Goal: Transaction & Acquisition: Obtain resource

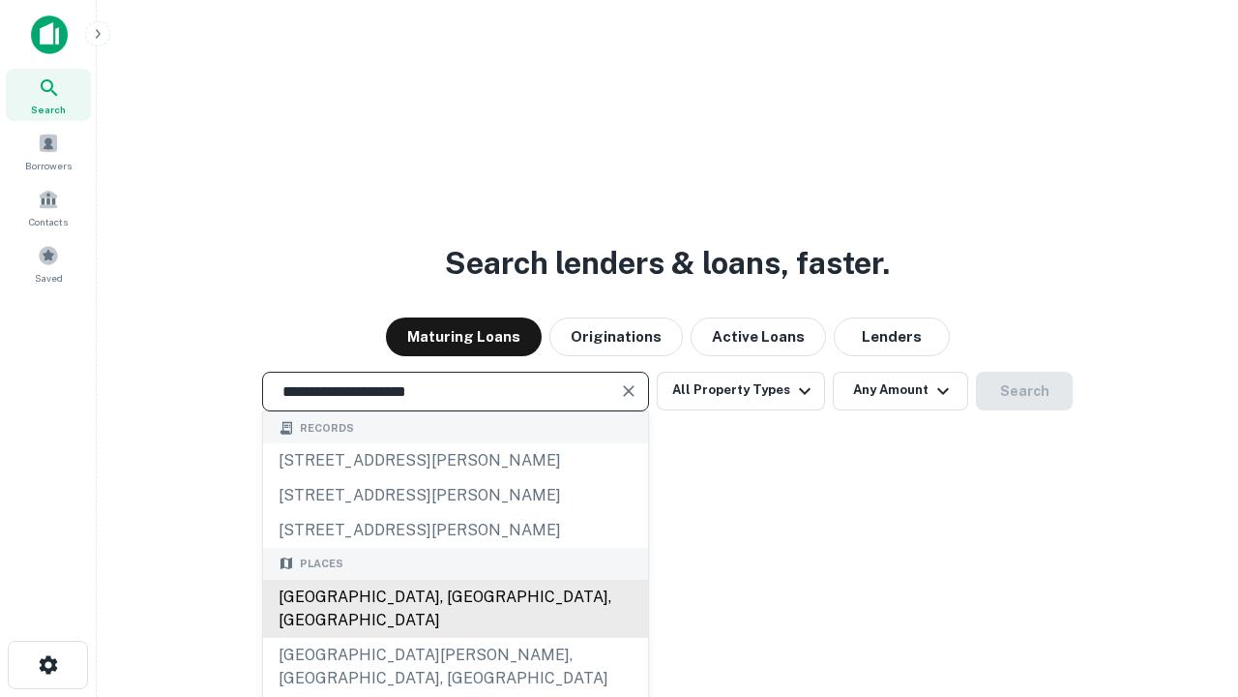
click at [455, 638] on div "Santa Monica, CA, USA" at bounding box center [455, 608] width 385 height 58
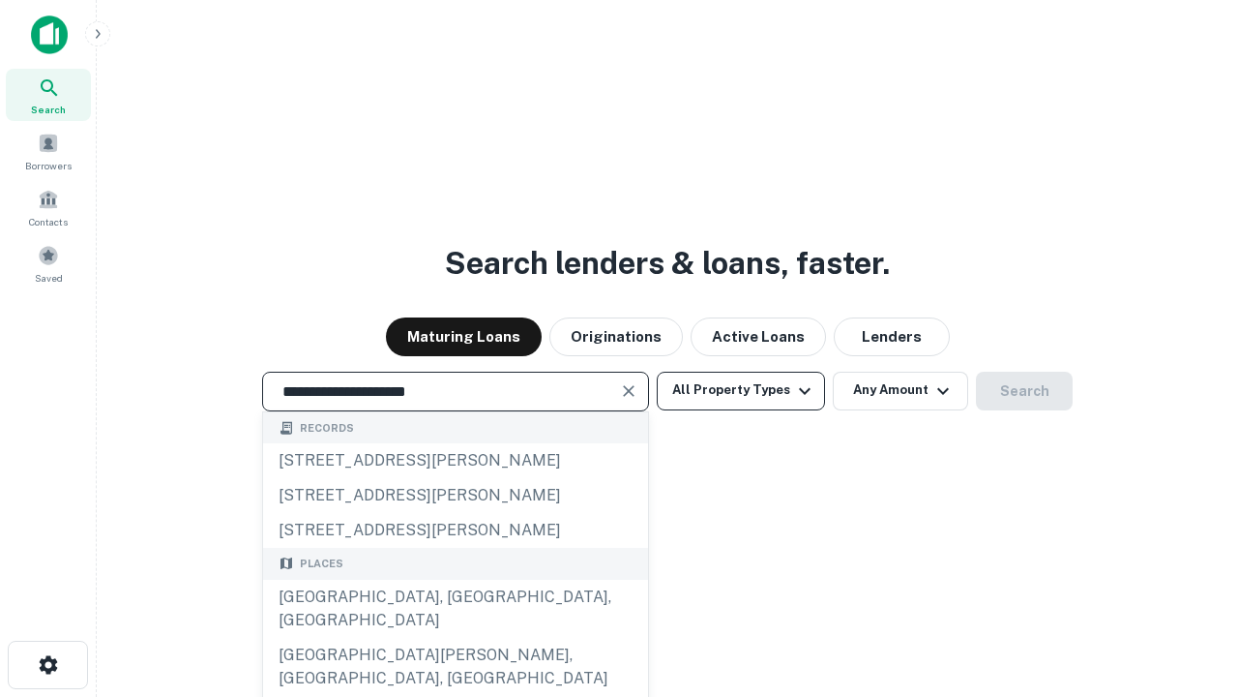
type input "**********"
click at [741, 390] on button "All Property Types" at bounding box center [741, 390] width 168 height 39
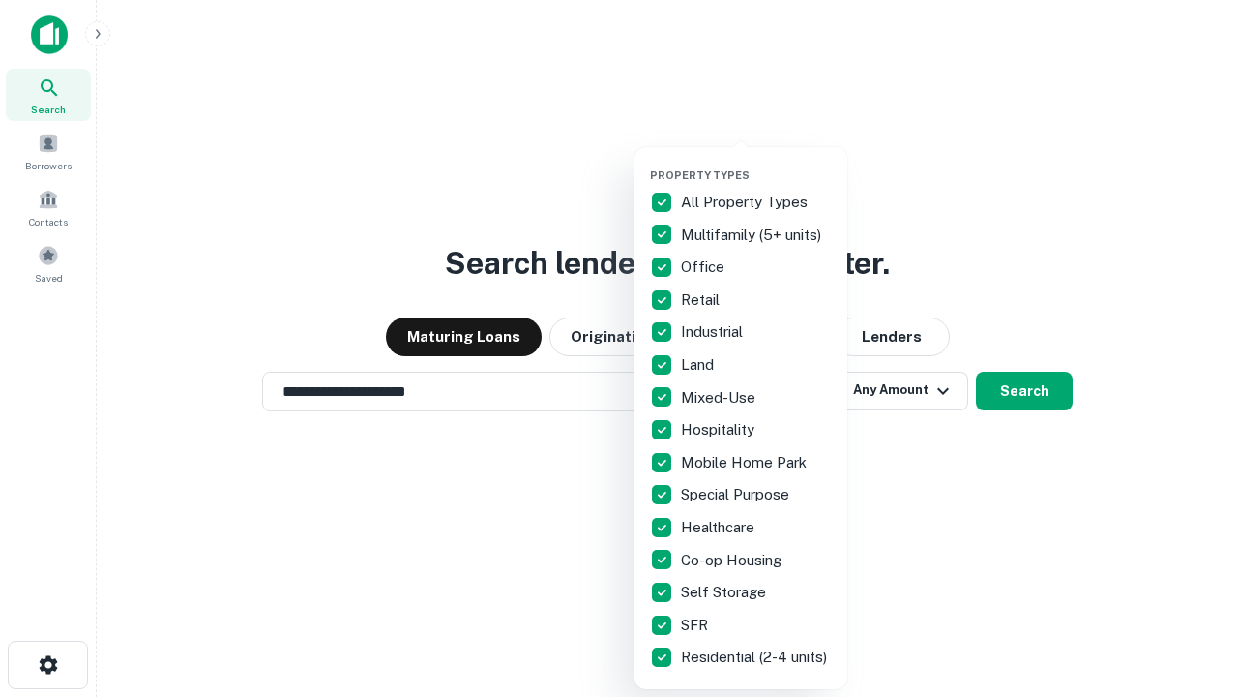
click at [757, 163] on button "button" at bounding box center [756, 163] width 213 height 1
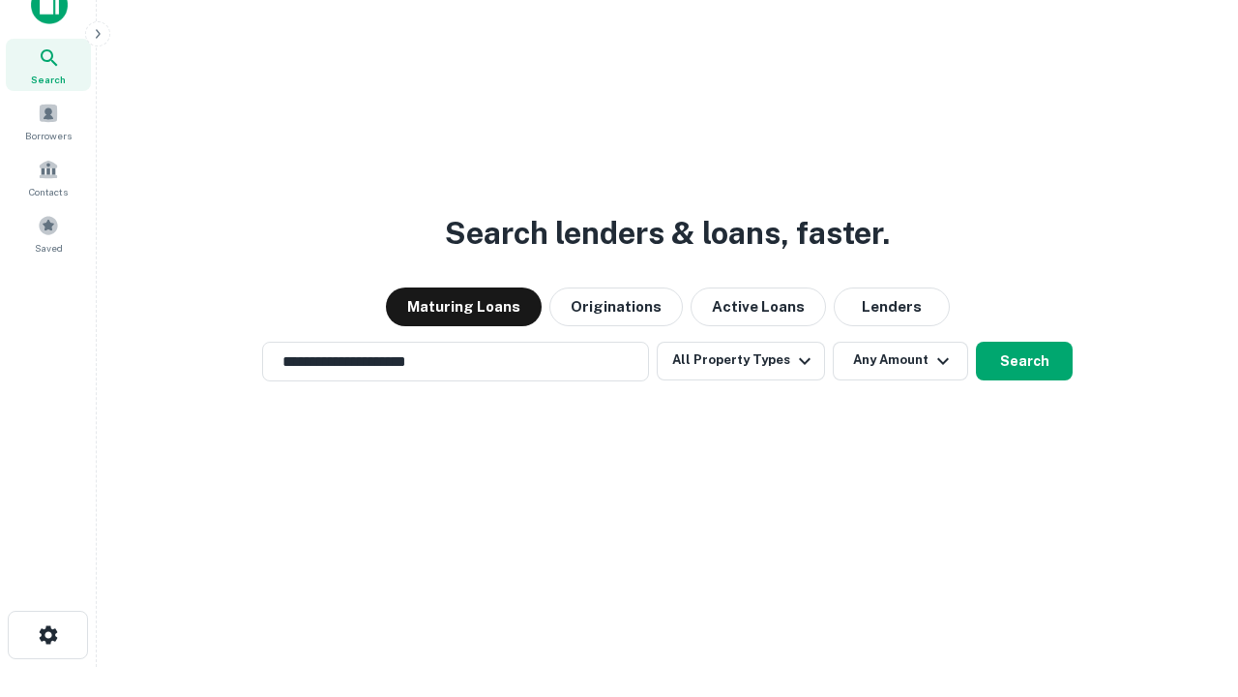
scroll to position [12, 233]
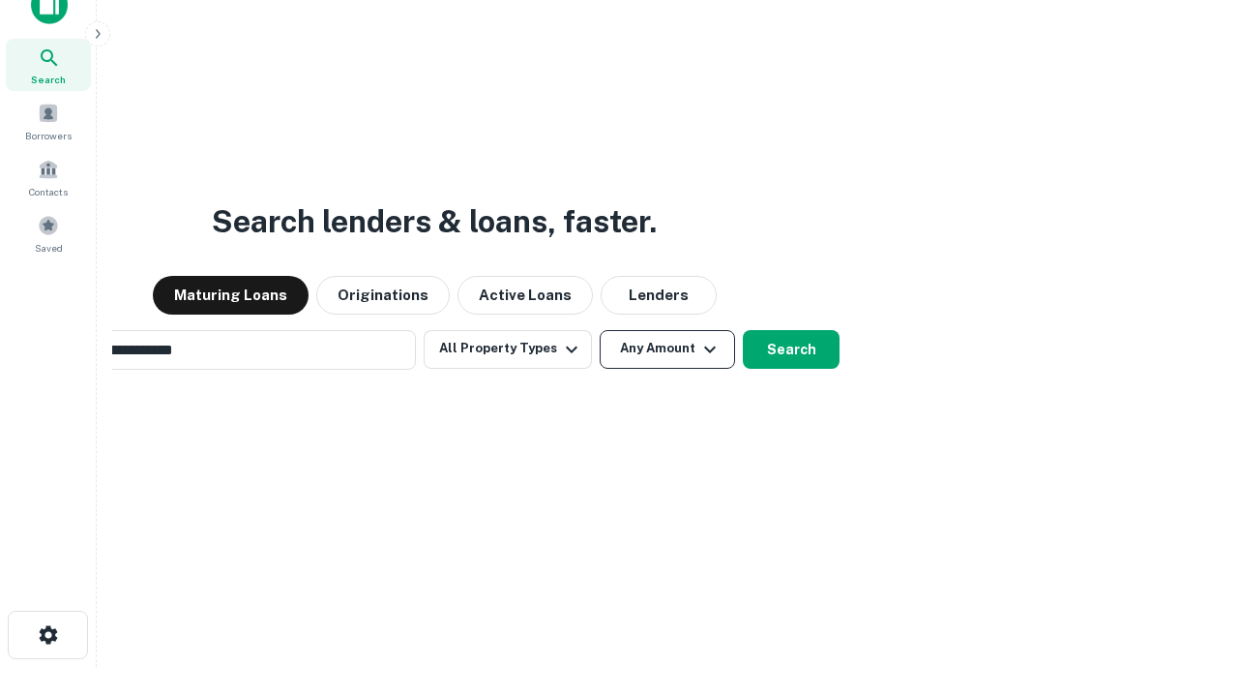
click at [600, 330] on button "Any Amount" at bounding box center [667, 349] width 135 height 39
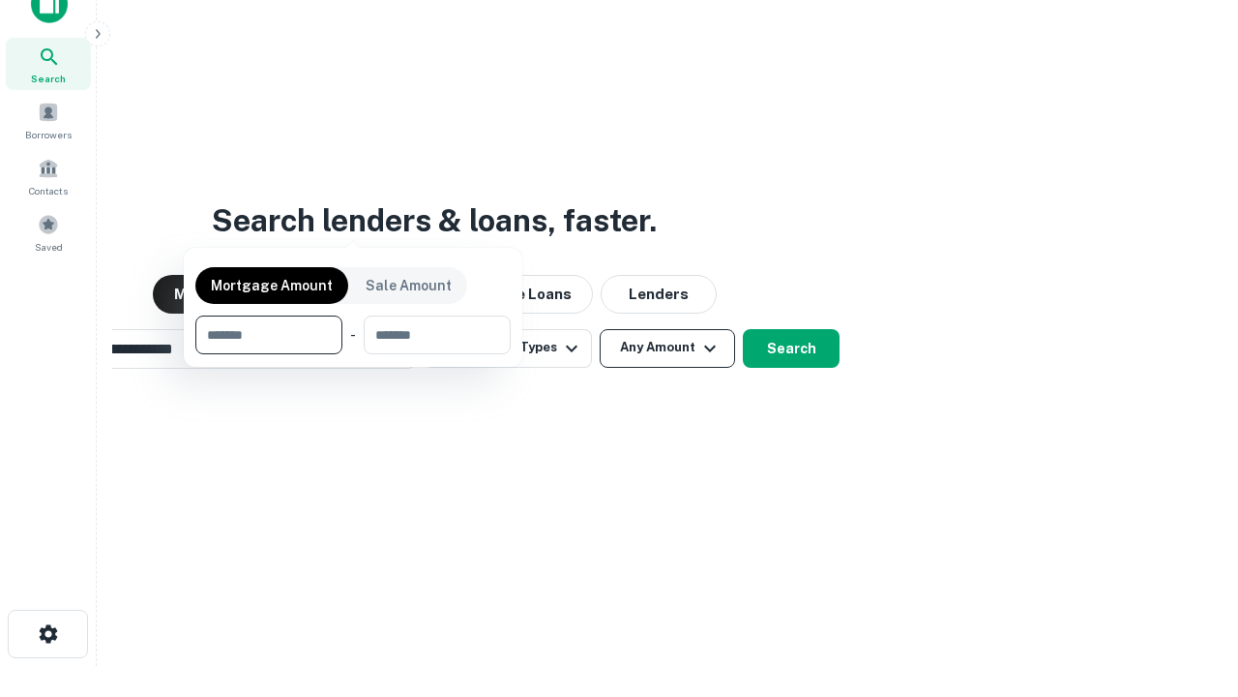
scroll to position [139, 548]
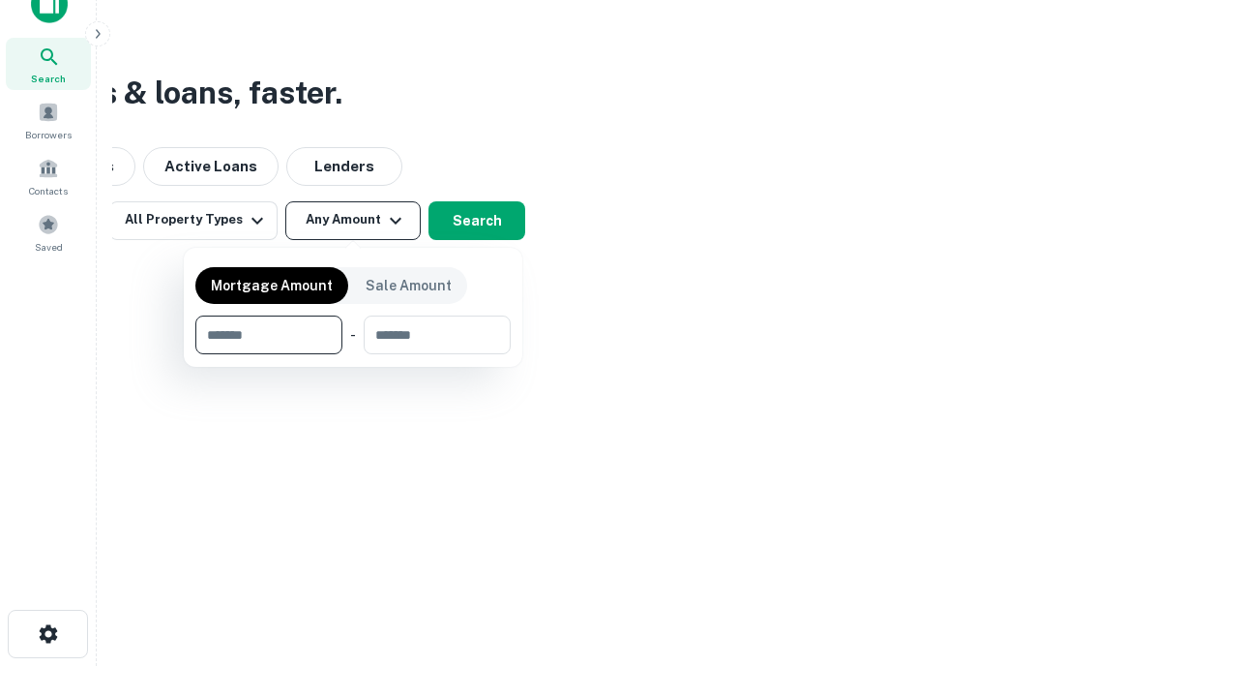
type input "*******"
click at [353, 354] on button "button" at bounding box center [352, 354] width 315 height 1
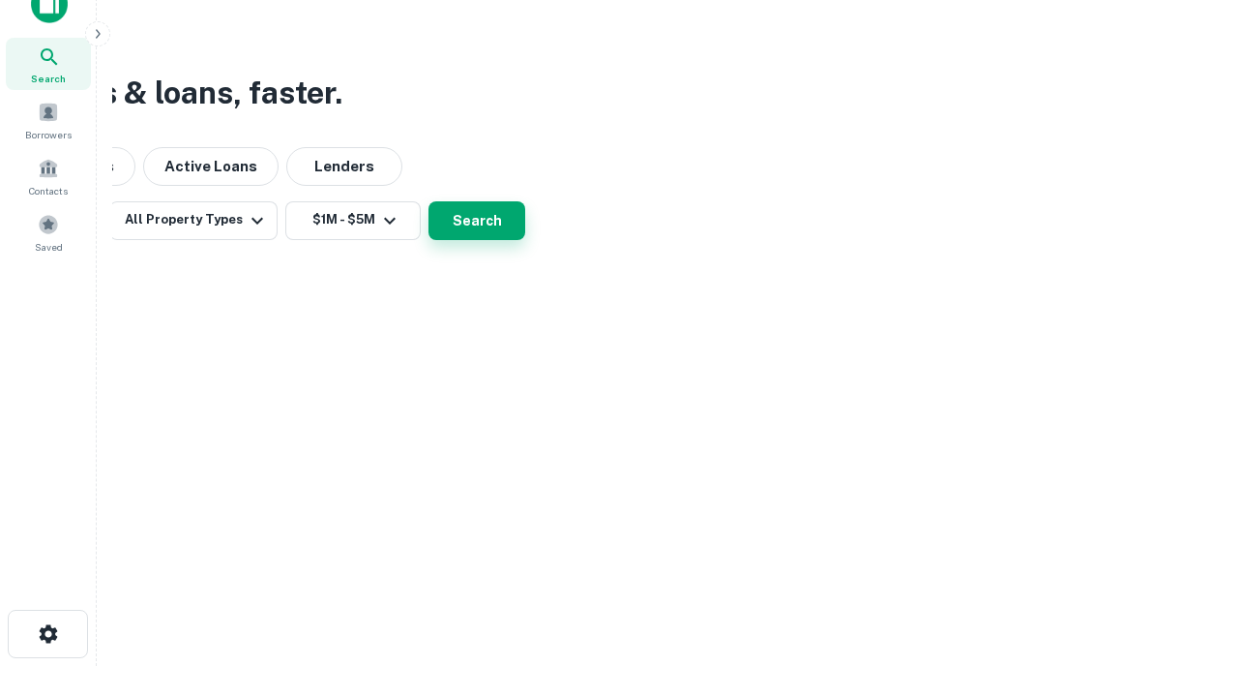
click at [525, 240] on button "Search" at bounding box center [477, 220] width 97 height 39
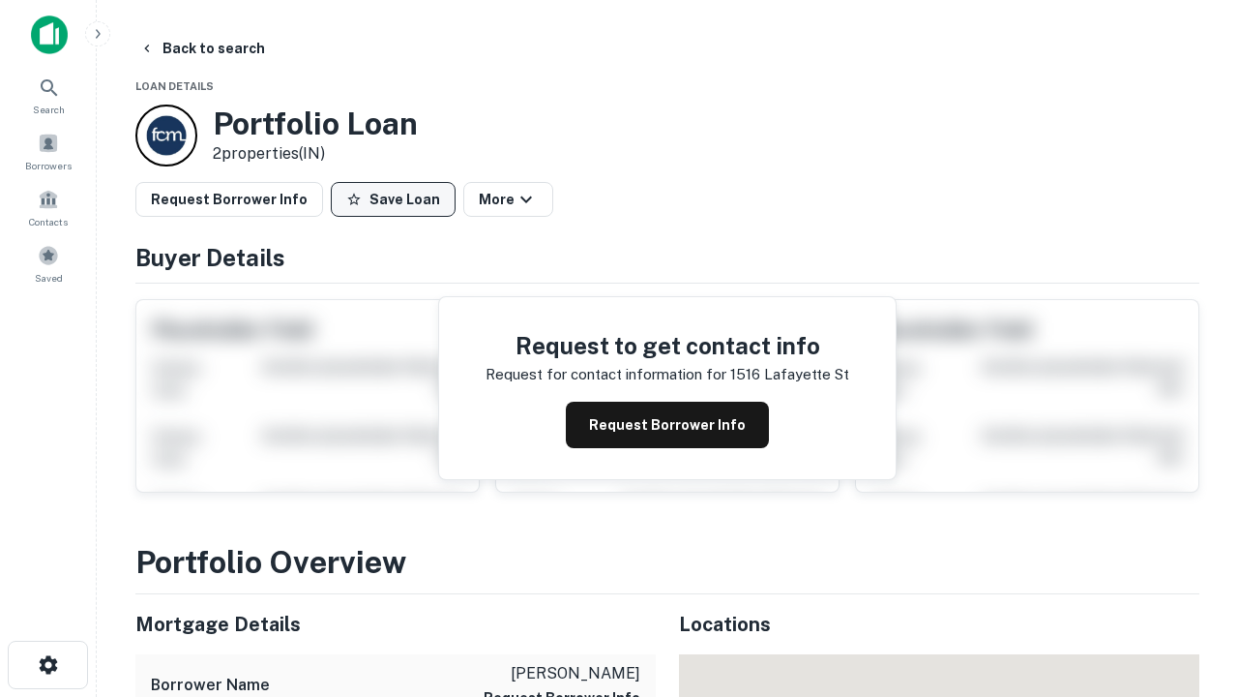
click at [393, 199] on button "Save Loan" at bounding box center [393, 199] width 125 height 35
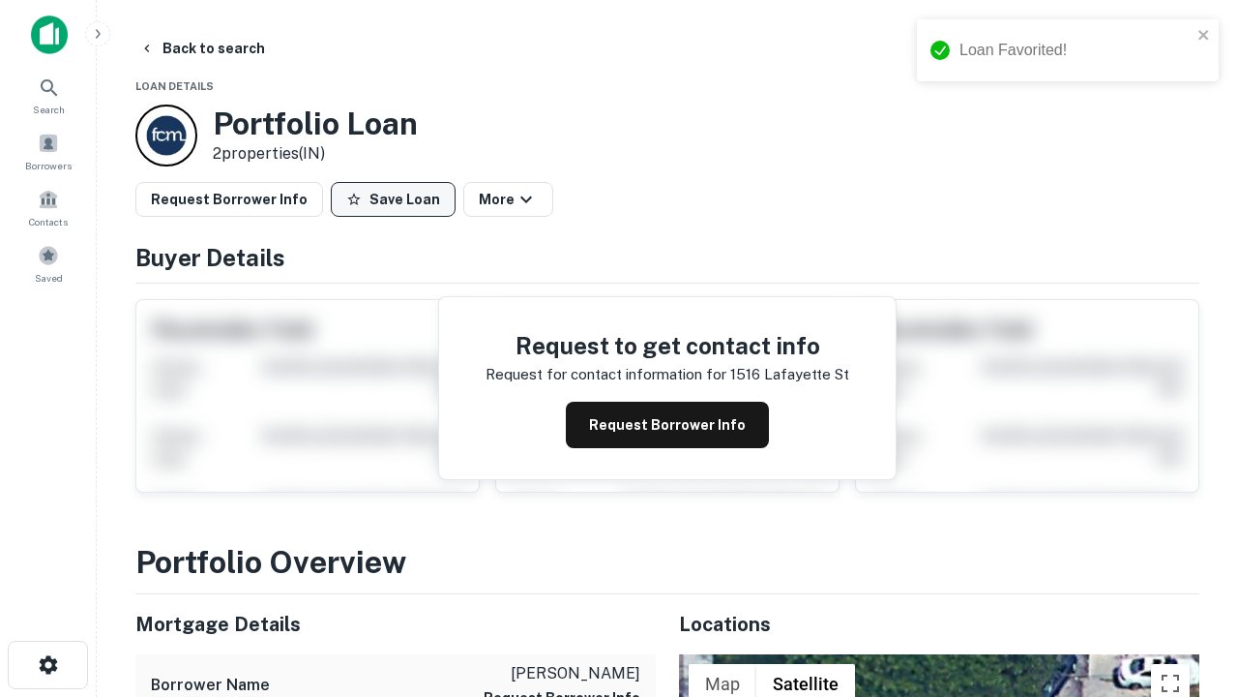
click at [398, 199] on button "Save Loan" at bounding box center [393, 199] width 125 height 35
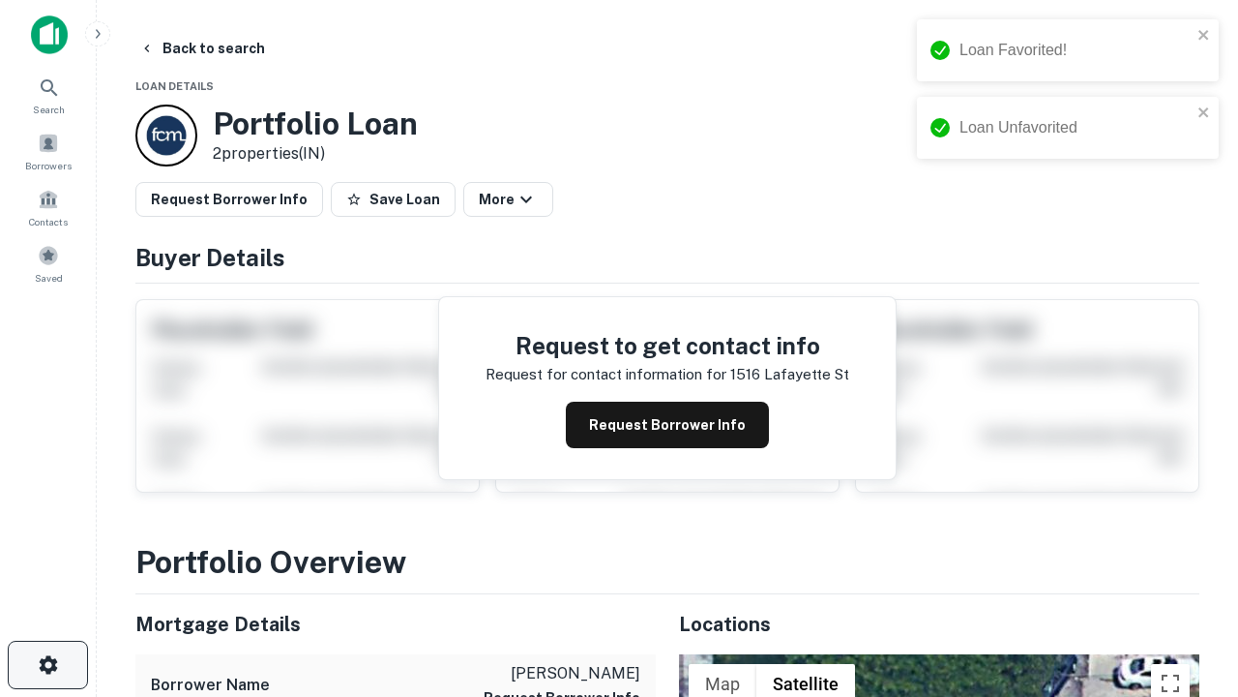
click at [47, 665] on icon "button" at bounding box center [48, 664] width 23 height 23
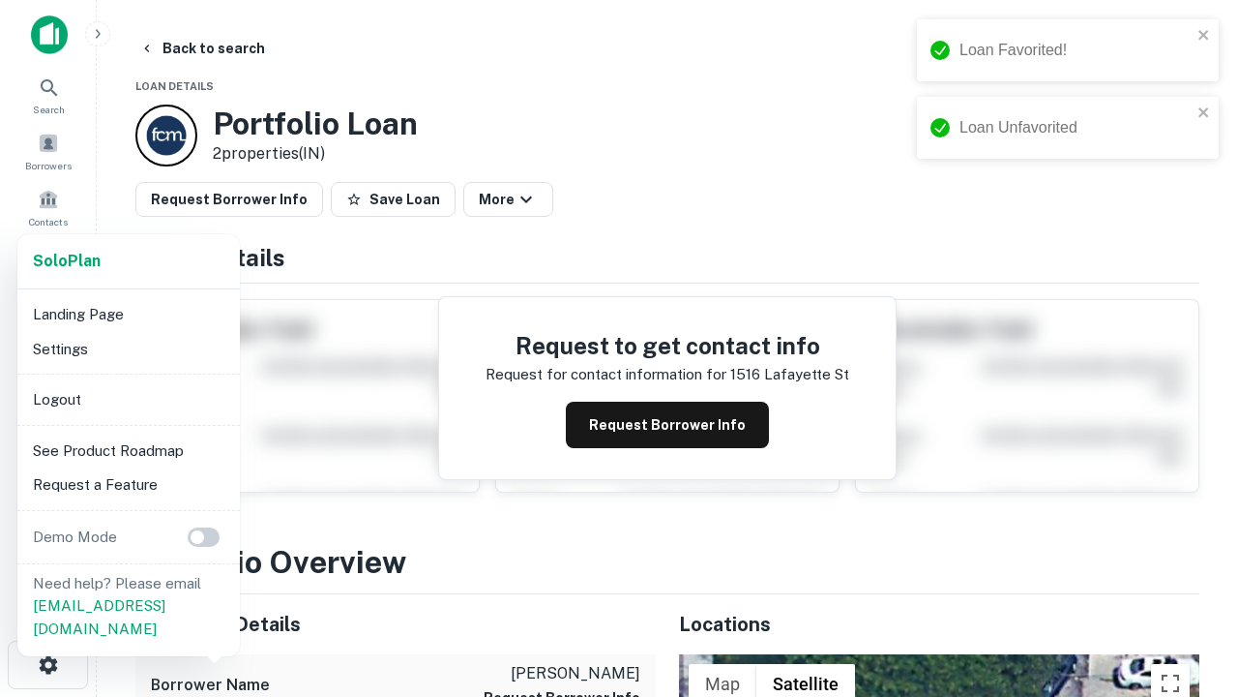
click at [128, 399] on li "Logout" at bounding box center [128, 399] width 207 height 35
